Goal: Check status: Check status

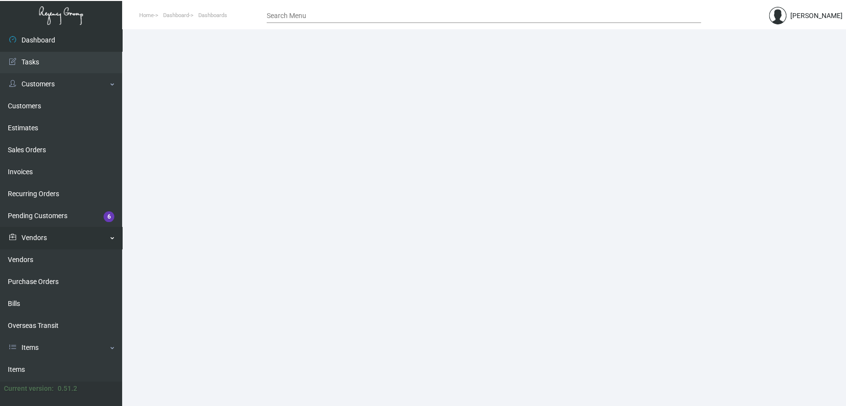
drag, startPoint x: 85, startPoint y: 287, endPoint x: 100, endPoint y: 232, distance: 57.2
click at [85, 287] on link "Purchase Orders" at bounding box center [61, 282] width 122 height 22
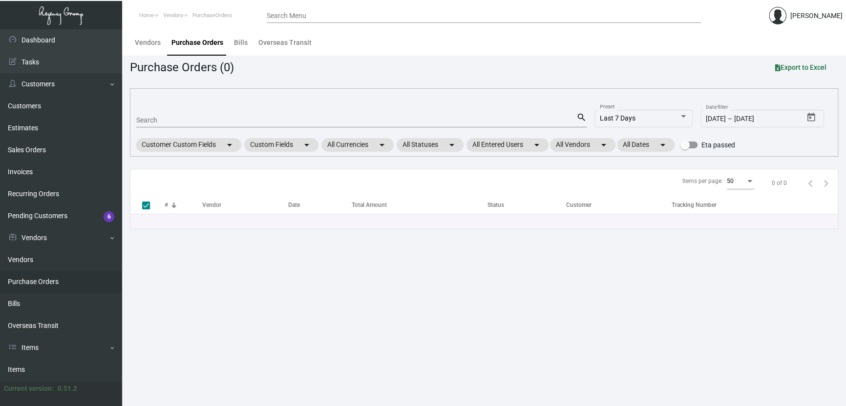
click at [209, 115] on div "Search" at bounding box center [356, 119] width 440 height 15
paste input "1Z61W2270322777544"
type input "1Z61W2270322777544"
checkbox input "false"
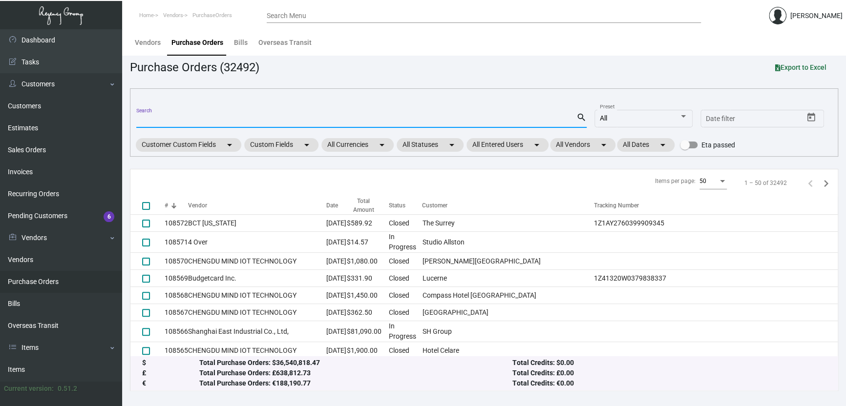
click at [193, 125] on div "Search" at bounding box center [356, 119] width 440 height 15
paste input "102870"
type input "102870"
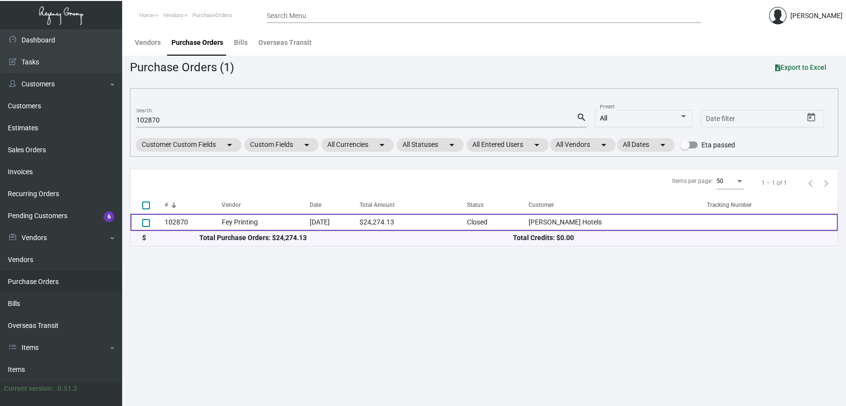
click at [242, 221] on td "Fey Printing" at bounding box center [266, 222] width 88 height 17
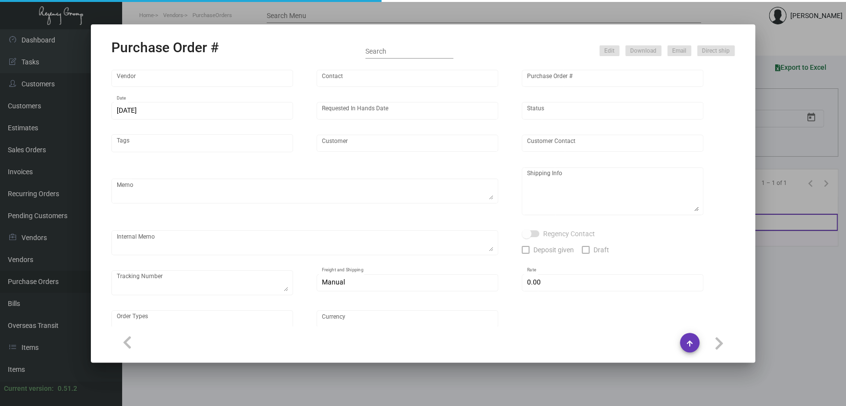
type input "Fey Printing"
type input "[PERSON_NAME]"
type input "102870"
type input "[DATE]"
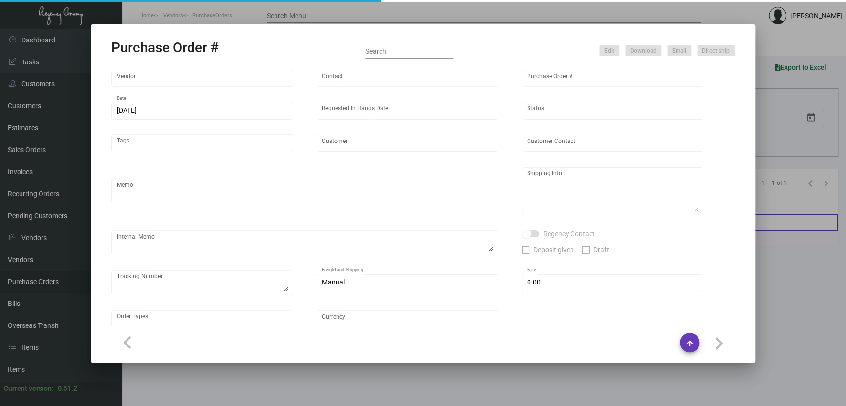
type input "[PERSON_NAME] Hotels"
type textarea "Please contact SH@theregencygroup to schedule shipping"
type textarea "Regency Group NJ - [PERSON_NAME] [STREET_ADDRESS]"
type textarea "2/13 - 3 PALLETS SHIFL/[PERSON_NAME] TRANS - 485978741 - $655.00 [DATE] Shipped…"
checkbox input "true"
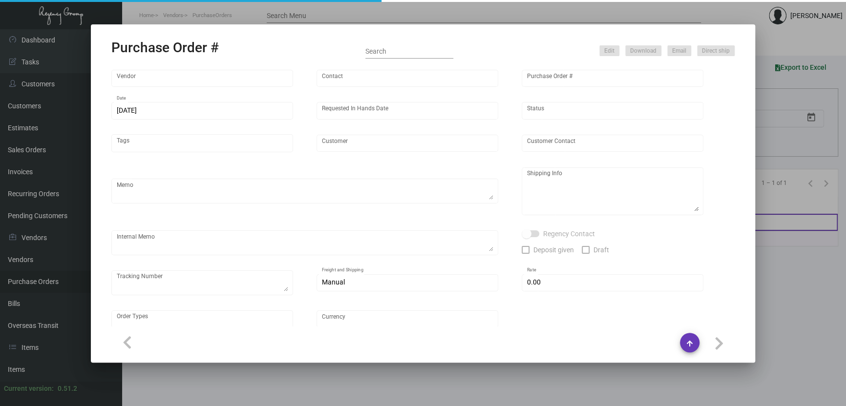
type input "$ 0.00"
type input "United States Dollar $"
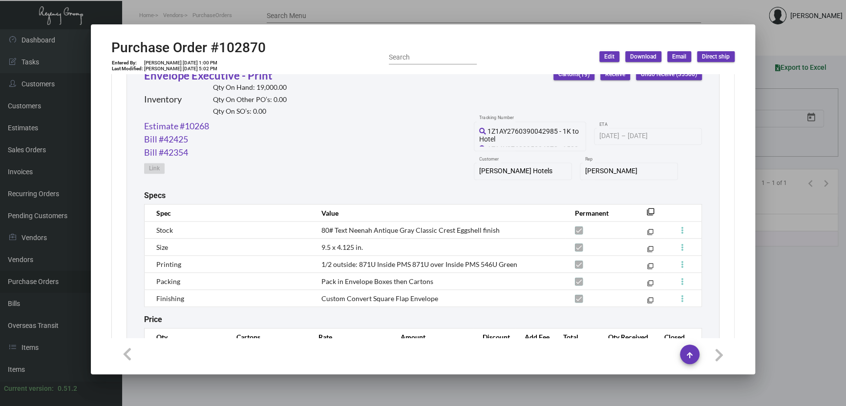
scroll to position [549, 0]
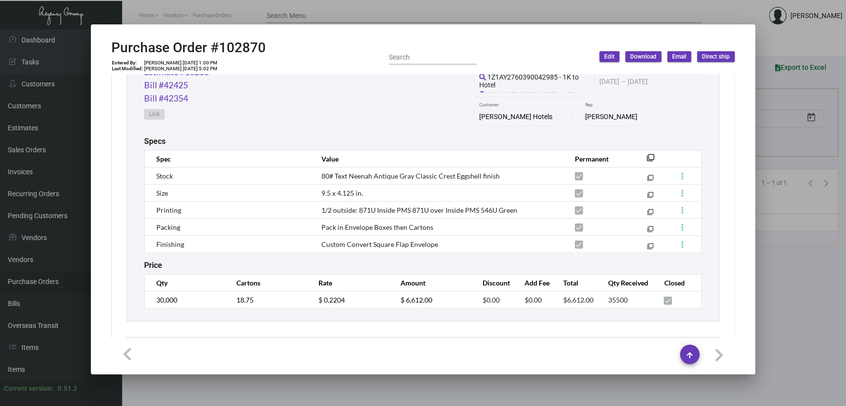
drag, startPoint x: 450, startPoint y: 258, endPoint x: 531, endPoint y: 252, distance: 81.4
click at [450, 261] on div "Price" at bounding box center [423, 265] width 558 height 9
click at [410, 262] on div "Price" at bounding box center [423, 265] width 558 height 9
